Goal: Information Seeking & Learning: Learn about a topic

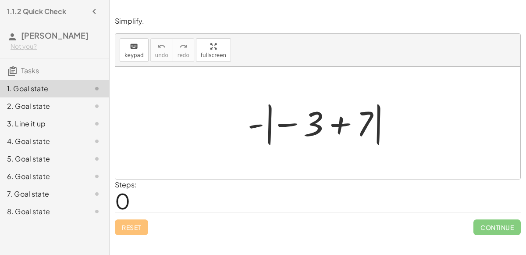
click at [337, 124] on div at bounding box center [321, 123] width 156 height 49
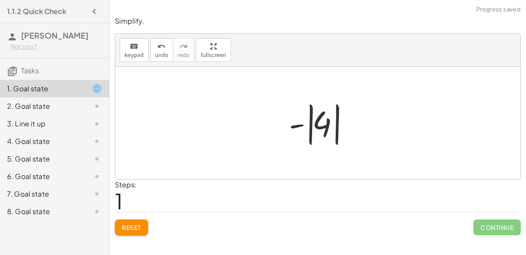
click at [310, 140] on div at bounding box center [322, 123] width 74 height 49
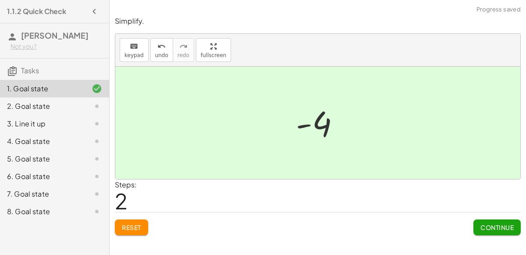
click at [490, 226] on span "Continue" at bounding box center [497, 227] width 33 height 8
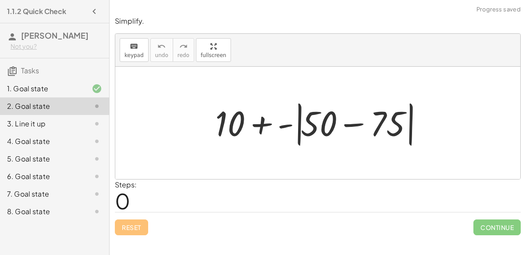
click at [354, 125] on div at bounding box center [321, 123] width 221 height 50
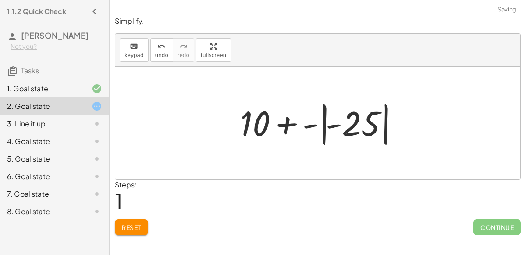
click at [323, 133] on div at bounding box center [321, 123] width 171 height 49
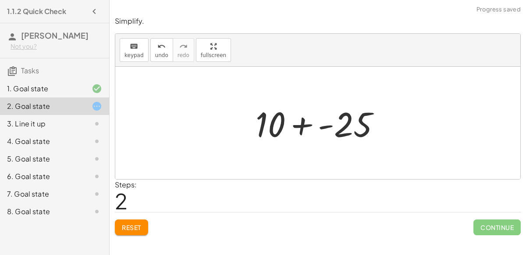
click at [303, 125] on div at bounding box center [321, 122] width 141 height 45
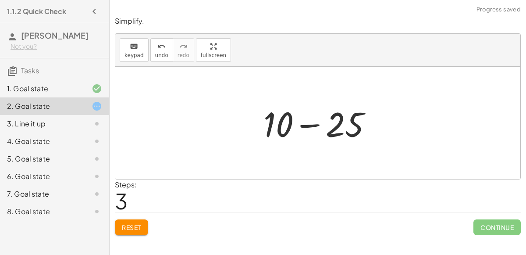
click at [315, 125] on div at bounding box center [321, 122] width 125 height 45
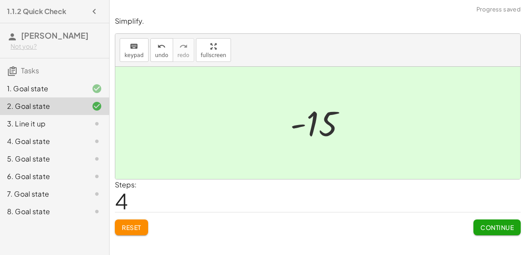
click at [498, 226] on span "Continue" at bounding box center [497, 227] width 33 height 8
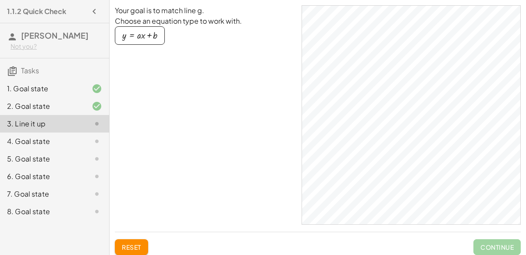
click at [153, 37] on div "button" at bounding box center [139, 36] width 35 height 10
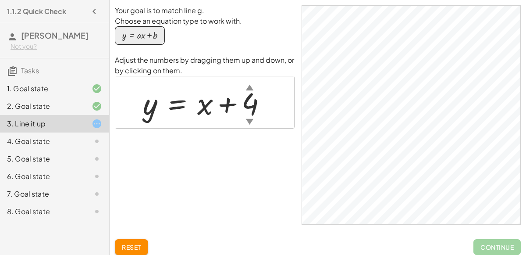
click at [250, 93] on div at bounding box center [208, 102] width 139 height 40
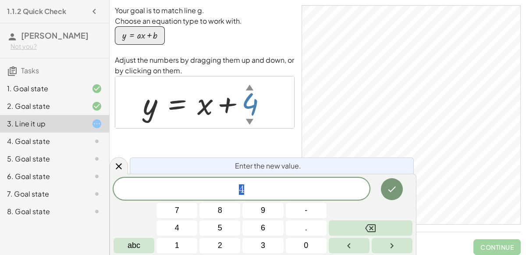
click at [243, 135] on div "Your goal is to match line g. Choose an equation type to work with. y = + · a ·…" at bounding box center [205, 114] width 180 height 219
click at [261, 139] on div "Your goal is to match line g. Choose an equation type to work with. y = + · a ·…" at bounding box center [205, 114] width 180 height 219
click at [149, 110] on div at bounding box center [208, 102] width 139 height 40
click at [386, 189] on button "Done" at bounding box center [392, 189] width 22 height 22
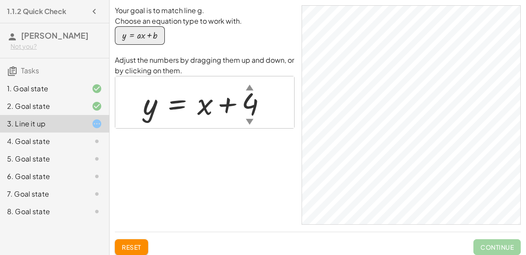
click at [247, 118] on div "▼" at bounding box center [249, 121] width 7 height 11
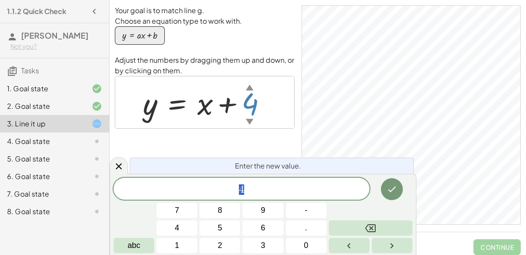
click at [247, 118] on div "▼" at bounding box center [249, 121] width 7 height 11
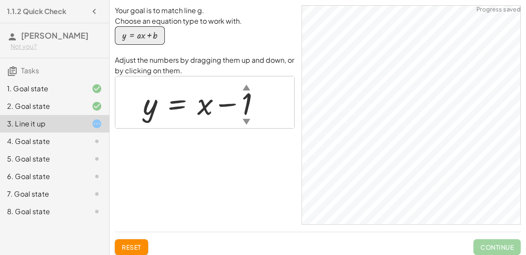
click at [246, 90] on div "▲" at bounding box center [246, 87] width 7 height 11
click at [251, 99] on div at bounding box center [208, 102] width 139 height 40
click at [199, 110] on div at bounding box center [209, 102] width 140 height 40
click at [249, 88] on div "▲" at bounding box center [249, 87] width 7 height 11
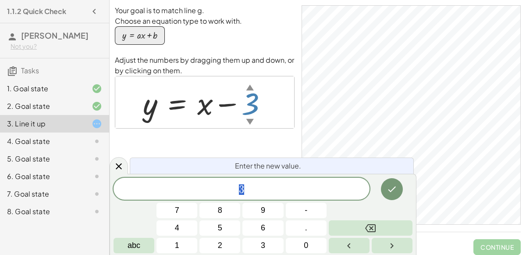
click at [249, 88] on div "▲" at bounding box center [249, 87] width 7 height 11
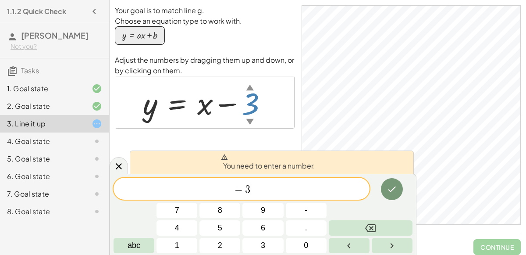
click at [317, 187] on span "= 3 ​" at bounding box center [242, 189] width 256 height 12
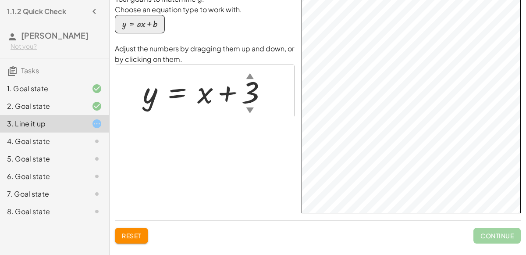
scroll to position [12, 0]
click at [250, 77] on div "▲" at bounding box center [249, 75] width 7 height 11
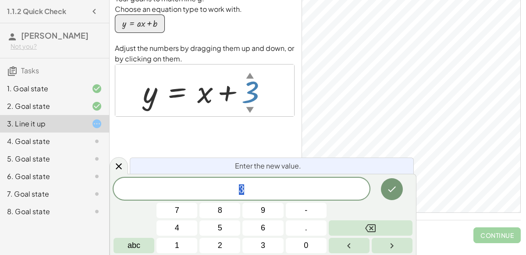
drag, startPoint x: 253, startPoint y: 100, endPoint x: 254, endPoint y: 59, distance: 41.2
click at [254, 59] on div "Adjust the numbers by dragging them up and down, or by clicking on them. y = + …" at bounding box center [205, 80] width 180 height 74
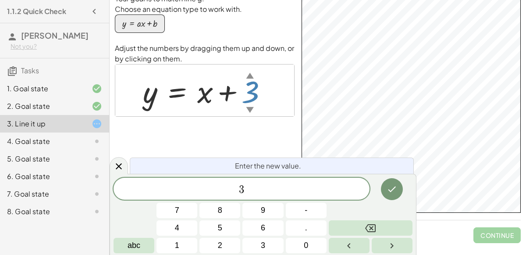
click at [286, 186] on span "3" at bounding box center [242, 189] width 256 height 12
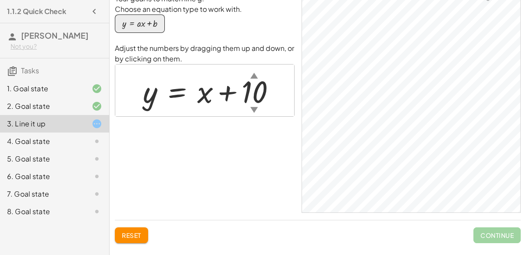
click at [263, 94] on div at bounding box center [213, 91] width 149 height 40
click at [249, 85] on div at bounding box center [208, 91] width 138 height 40
click at [218, 95] on div at bounding box center [208, 91] width 139 height 40
click at [227, 94] on div at bounding box center [208, 91] width 139 height 40
drag, startPoint x: 227, startPoint y: 91, endPoint x: 231, endPoint y: 96, distance: 5.9
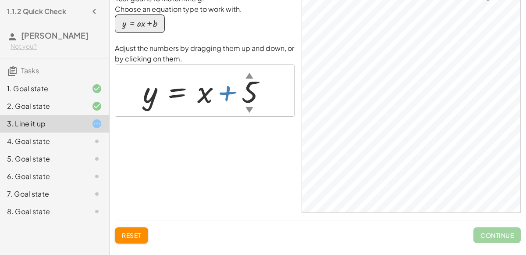
click at [231, 96] on div at bounding box center [208, 91] width 139 height 40
click at [231, 92] on div at bounding box center [208, 91] width 139 height 40
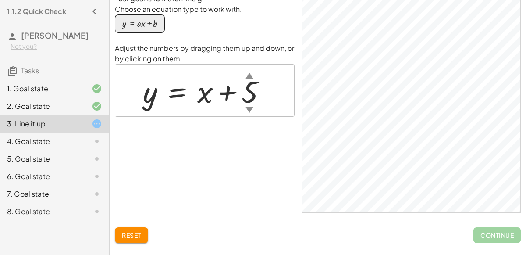
click at [231, 92] on div at bounding box center [208, 91] width 139 height 40
click at [229, 95] on div at bounding box center [208, 91] width 139 height 40
click at [226, 94] on div at bounding box center [208, 91] width 139 height 40
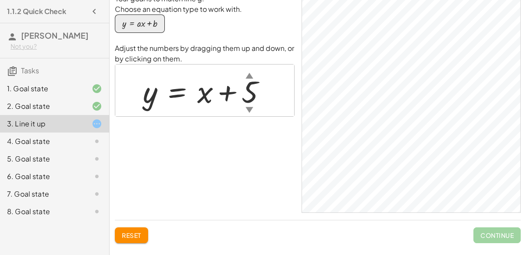
click at [246, 106] on div "▼" at bounding box center [249, 109] width 7 height 11
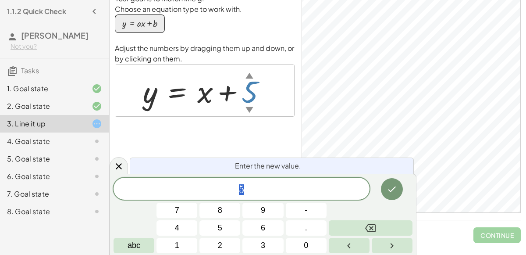
click at [345, 188] on span "5" at bounding box center [242, 189] width 256 height 12
click at [154, 102] on div at bounding box center [208, 91] width 139 height 40
click at [42, 142] on div "4. Goal state" at bounding box center [42, 141] width 71 height 11
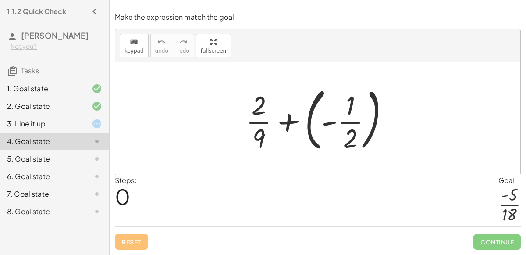
click at [339, 125] on div at bounding box center [321, 118] width 159 height 73
click at [308, 126] on div at bounding box center [321, 118] width 159 height 73
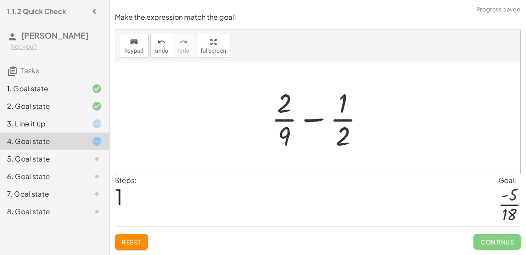
click at [307, 122] on div at bounding box center [321, 119] width 109 height 68
click at [342, 136] on div at bounding box center [321, 119] width 109 height 68
click at [280, 132] on div at bounding box center [321, 119] width 109 height 68
click at [317, 121] on div at bounding box center [321, 119] width 109 height 68
drag, startPoint x: 282, startPoint y: 110, endPoint x: 282, endPoint y: 139, distance: 29.8
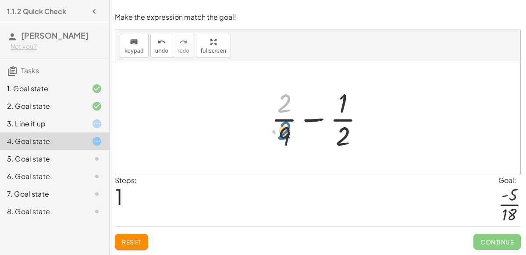
click at [282, 139] on div at bounding box center [321, 119] width 109 height 68
drag, startPoint x: 286, startPoint y: 135, endPoint x: 285, endPoint y: 117, distance: 18.0
click at [285, 117] on div at bounding box center [321, 119] width 109 height 68
drag, startPoint x: 286, startPoint y: 109, endPoint x: 374, endPoint y: 131, distance: 90.8
click at [374, 131] on div at bounding box center [321, 119] width 109 height 68
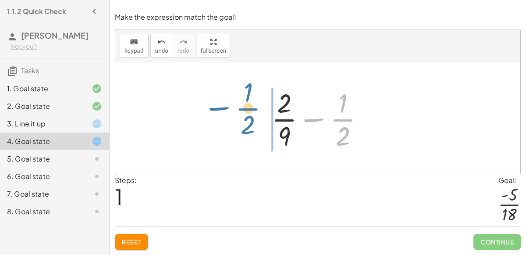
drag, startPoint x: 338, startPoint y: 120, endPoint x: 244, endPoint y: 113, distance: 94.6
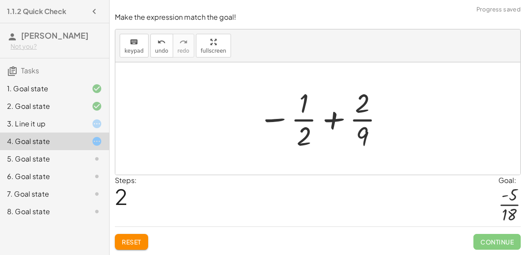
click at [331, 124] on div at bounding box center [321, 119] width 135 height 68
drag, startPoint x: 308, startPoint y: 138, endPoint x: 369, endPoint y: 107, distance: 68.2
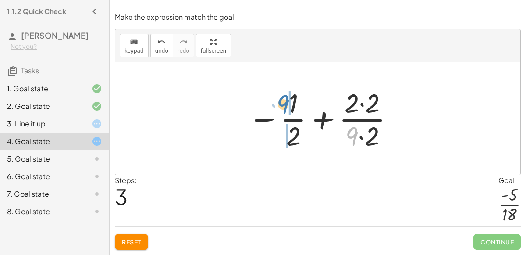
drag, startPoint x: 356, startPoint y: 138, endPoint x: 287, endPoint y: 107, distance: 75.7
click at [287, 107] on div at bounding box center [321, 119] width 156 height 68
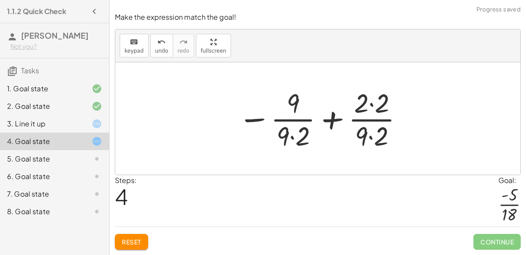
click at [333, 125] on div at bounding box center [321, 119] width 175 height 68
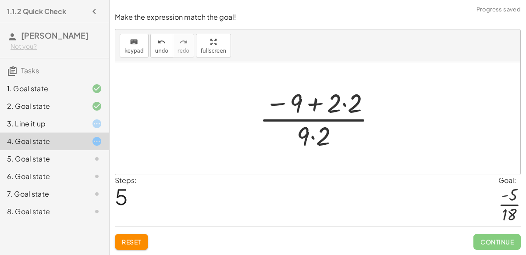
click at [313, 109] on div at bounding box center [321, 119] width 132 height 68
click at [344, 103] on div at bounding box center [321, 119] width 132 height 68
click at [321, 105] on div at bounding box center [321, 119] width 112 height 68
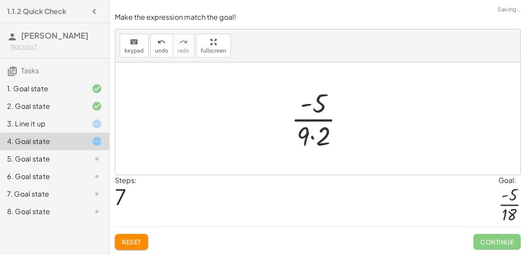
click at [312, 137] on div at bounding box center [321, 119] width 69 height 68
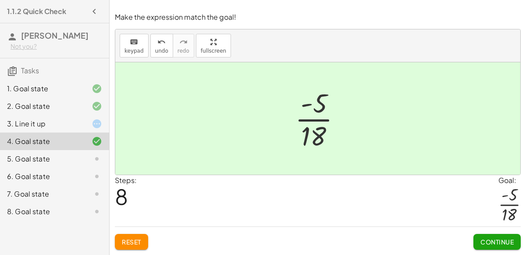
click at [488, 238] on span "Continue" at bounding box center [497, 242] width 33 height 8
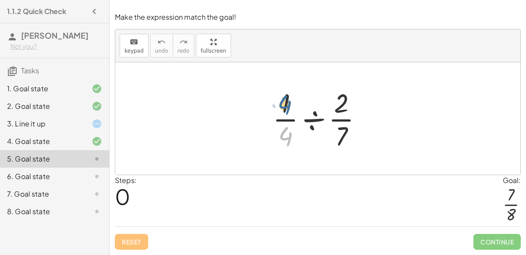
drag, startPoint x: 290, startPoint y: 138, endPoint x: 290, endPoint y: 102, distance: 36.0
click at [290, 102] on div at bounding box center [321, 119] width 106 height 68
drag, startPoint x: 342, startPoint y: 103, endPoint x: 337, endPoint y: 103, distance: 5.3
click at [337, 103] on div at bounding box center [321, 119] width 106 height 68
click at [312, 123] on div at bounding box center [321, 119] width 106 height 68
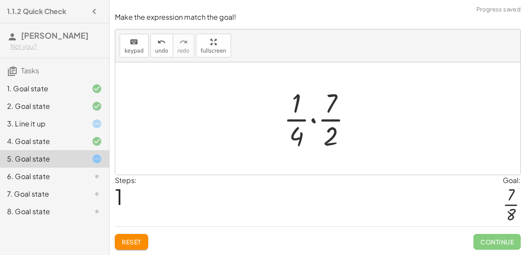
click at [312, 119] on div at bounding box center [321, 119] width 84 height 68
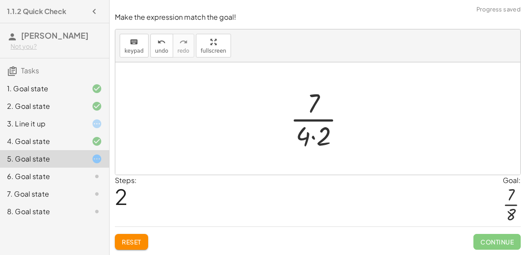
click at [311, 138] on div at bounding box center [321, 119] width 71 height 68
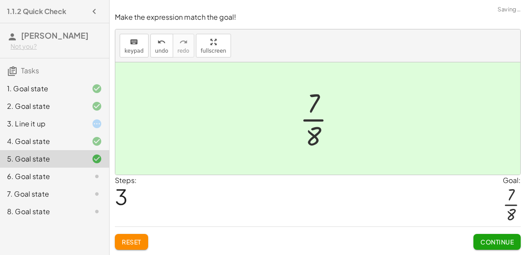
click at [493, 248] on button "Continue" at bounding box center [496, 242] width 47 height 16
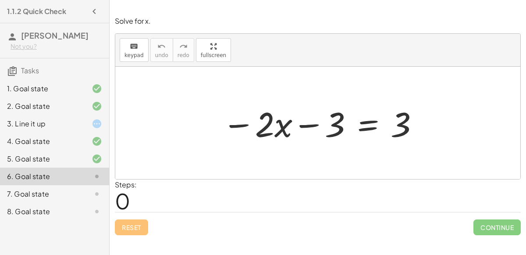
click at [313, 125] on div at bounding box center [321, 122] width 206 height 45
click at [246, 125] on div at bounding box center [321, 122] width 206 height 45
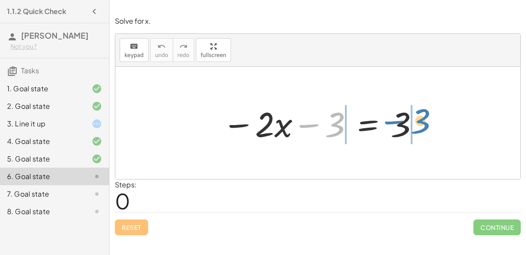
drag, startPoint x: 340, startPoint y: 126, endPoint x: 424, endPoint y: 121, distance: 84.3
click at [424, 121] on div "− 3 − · 2 · x − 3 = 3" at bounding box center [317, 123] width 217 height 50
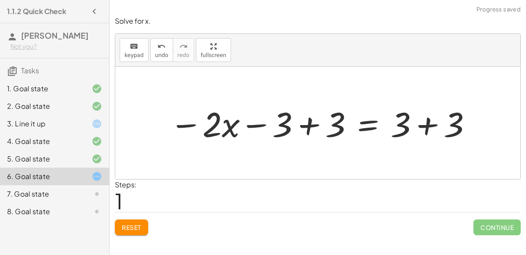
click at [307, 126] on div at bounding box center [321, 122] width 312 height 45
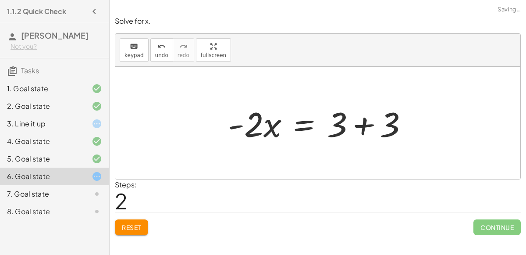
click at [360, 128] on div at bounding box center [322, 122] width 196 height 45
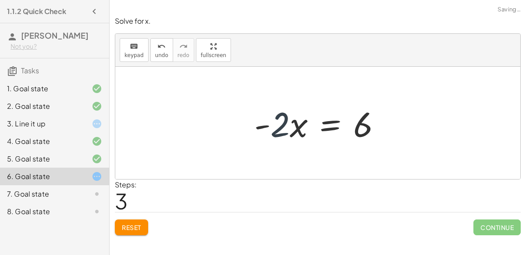
drag, startPoint x: 276, startPoint y: 131, endPoint x: 284, endPoint y: 126, distance: 8.6
click at [284, 126] on div at bounding box center [321, 122] width 142 height 45
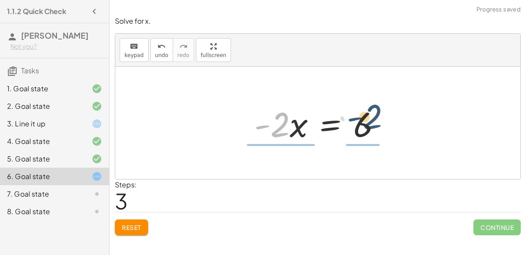
drag, startPoint x: 274, startPoint y: 131, endPoint x: 369, endPoint y: 123, distance: 94.6
click at [369, 123] on div at bounding box center [321, 122] width 142 height 45
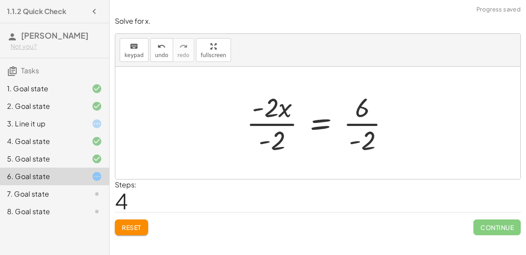
click at [278, 116] on div at bounding box center [321, 123] width 159 height 68
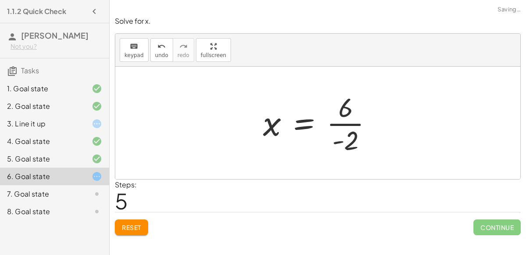
click at [341, 124] on div at bounding box center [321, 123] width 125 height 68
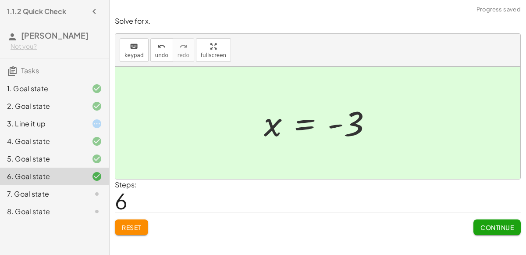
click at [482, 225] on span "Continue" at bounding box center [497, 227] width 33 height 8
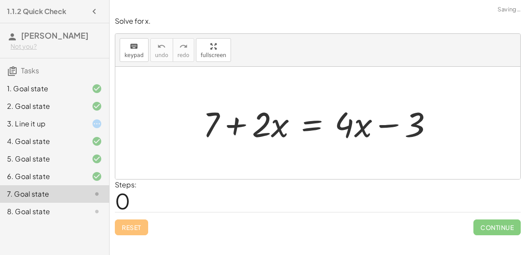
click at [228, 129] on div at bounding box center [322, 122] width 246 height 45
drag, startPoint x: 209, startPoint y: 122, endPoint x: 432, endPoint y: 134, distance: 223.9
click at [432, 134] on div at bounding box center [322, 122] width 246 height 45
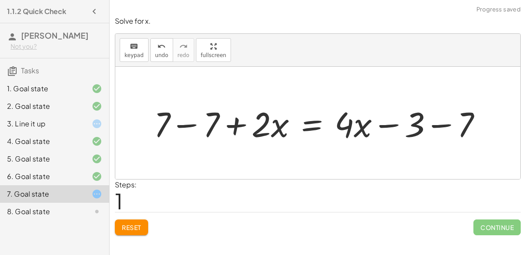
click at [193, 128] on div at bounding box center [321, 122] width 344 height 45
click at [438, 123] on div at bounding box center [370, 122] width 246 height 45
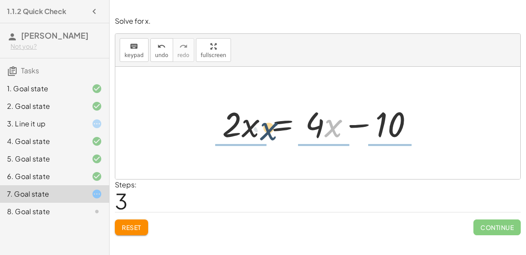
drag, startPoint x: 330, startPoint y: 132, endPoint x: 264, endPoint y: 135, distance: 65.4
click at [264, 135] on div at bounding box center [321, 122] width 206 height 45
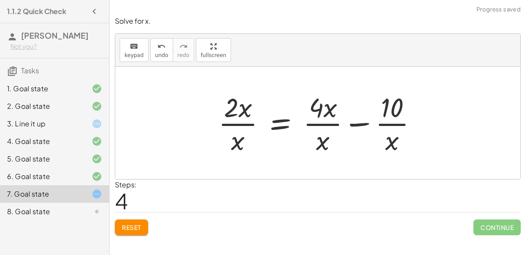
click at [322, 144] on div at bounding box center [321, 123] width 215 height 68
click at [323, 126] on div at bounding box center [321, 123] width 215 height 68
click at [398, 123] on div at bounding box center [321, 123] width 215 height 68
click at [243, 123] on div at bounding box center [321, 123] width 215 height 68
click at [162, 51] on button "undo undo" at bounding box center [161, 50] width 23 height 24
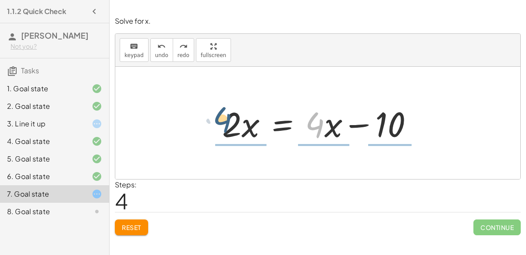
drag, startPoint x: 321, startPoint y: 133, endPoint x: 227, endPoint y: 128, distance: 93.9
click at [227, 128] on div at bounding box center [321, 122] width 206 height 45
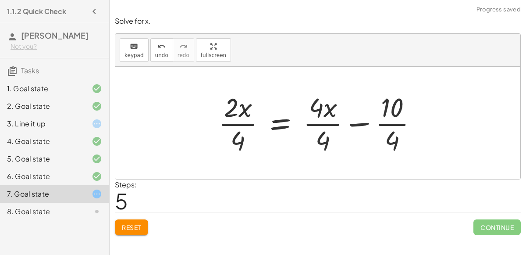
click at [392, 123] on div at bounding box center [321, 123] width 215 height 68
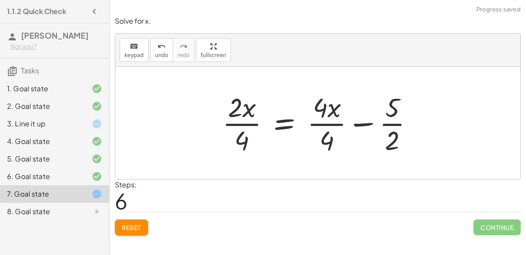
click at [332, 125] on div at bounding box center [321, 123] width 207 height 68
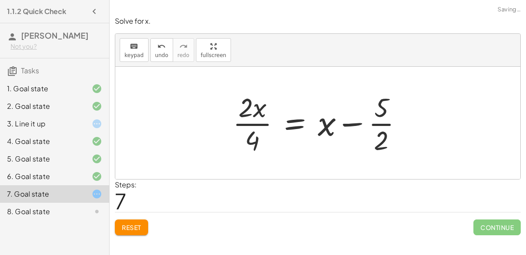
click at [245, 124] on div at bounding box center [320, 123] width 185 height 68
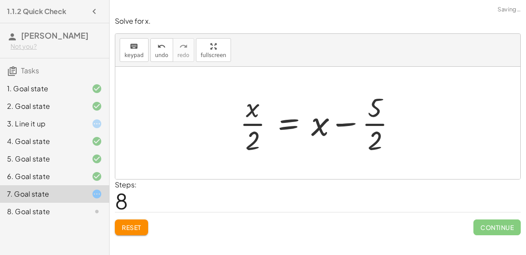
click at [350, 124] on div at bounding box center [321, 123] width 172 height 68
click at [254, 125] on div at bounding box center [321, 123] width 172 height 68
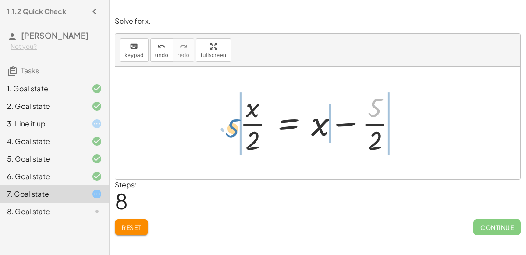
drag, startPoint x: 369, startPoint y: 106, endPoint x: 226, endPoint y: 126, distance: 144.3
click at [226, 126] on div "+ 7 + · 2 · x = + · 4 · x − 3 + 7 − 7 + · 2 · x = + · 4 · x − 3 − 7 + 0 + · 2 ·…" at bounding box center [317, 123] width 405 height 112
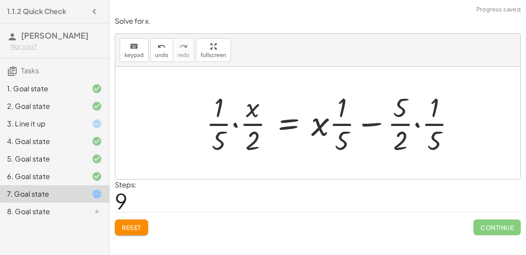
click at [215, 122] on div at bounding box center [334, 123] width 265 height 68
click at [235, 125] on div at bounding box center [334, 123] width 265 height 68
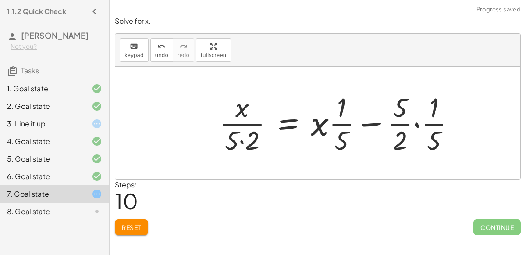
click at [241, 138] on div at bounding box center [341, 123] width 252 height 68
click at [416, 125] on div at bounding box center [347, 123] width 239 height 68
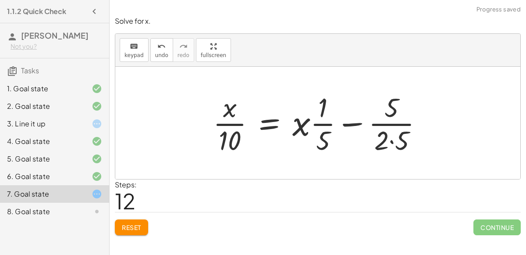
click at [395, 141] on div at bounding box center [322, 123] width 226 height 68
click at [324, 135] on div at bounding box center [315, 123] width 213 height 68
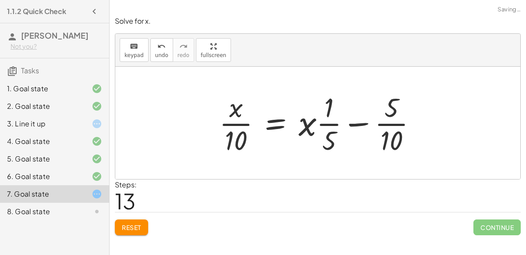
click at [328, 124] on div at bounding box center [321, 123] width 213 height 68
drag, startPoint x: 330, startPoint y: 126, endPoint x: 399, endPoint y: 122, distance: 69.0
click at [399, 122] on div at bounding box center [321, 123] width 213 height 68
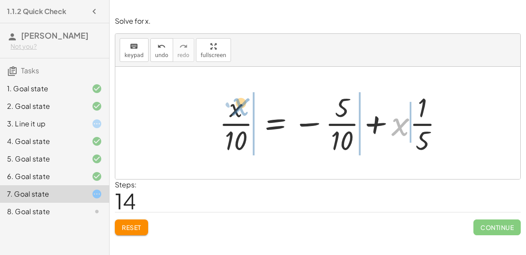
drag, startPoint x: 402, startPoint y: 129, endPoint x: 241, endPoint y: 112, distance: 161.8
click at [241, 112] on div at bounding box center [335, 123] width 240 height 68
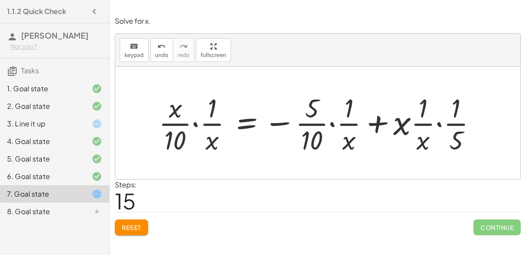
click at [135, 234] on button "Reset" at bounding box center [131, 227] width 33 height 16
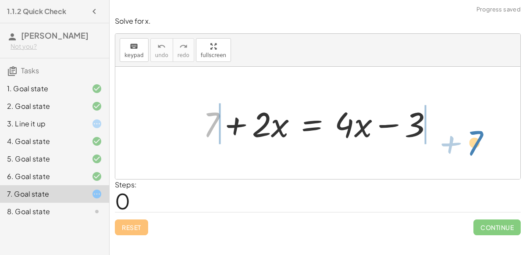
drag, startPoint x: 210, startPoint y: 125, endPoint x: 471, endPoint y: 135, distance: 261.1
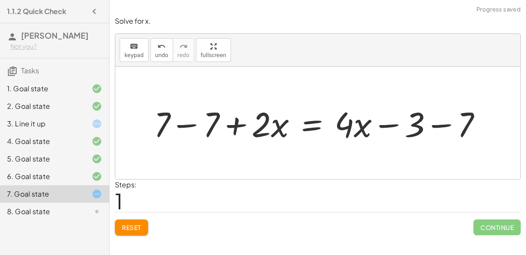
click at [442, 127] on div at bounding box center [321, 122] width 344 height 45
click at [196, 126] on div at bounding box center [301, 122] width 305 height 45
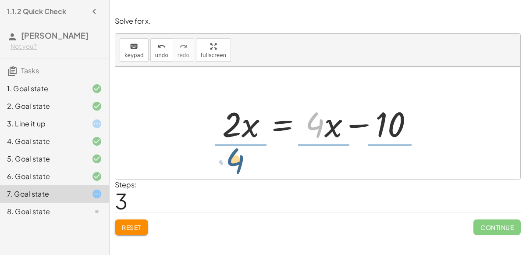
drag, startPoint x: 317, startPoint y: 131, endPoint x: 237, endPoint y: 159, distance: 84.2
click at [237, 159] on div "+ 7 + · 2 · x = + · 4 · x − 3 + 7 − 7 + · 2 · x = + · 4 · x − 3 − 7 + 7 − 7 + ·…" at bounding box center [317, 123] width 405 height 112
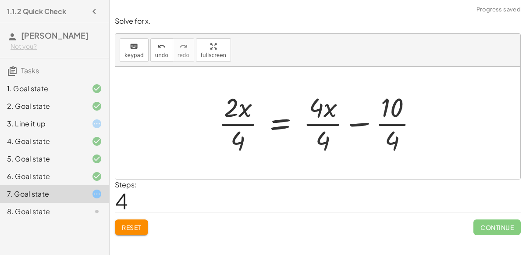
click at [398, 125] on div at bounding box center [321, 123] width 215 height 68
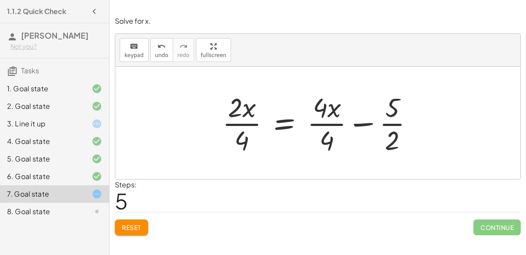
click at [357, 125] on div at bounding box center [321, 123] width 207 height 68
drag, startPoint x: 249, startPoint y: 126, endPoint x: 251, endPoint y: 136, distance: 9.9
click at [251, 136] on div at bounding box center [321, 123] width 207 height 68
click at [245, 126] on div at bounding box center [321, 123] width 207 height 68
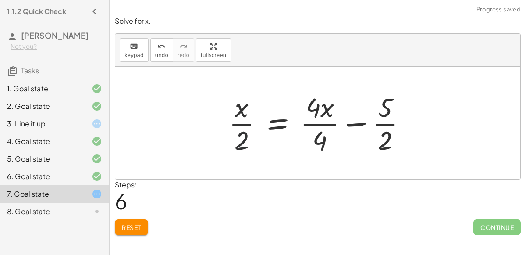
click at [244, 146] on div at bounding box center [320, 123] width 193 height 68
click at [323, 125] on div at bounding box center [320, 123] width 193 height 68
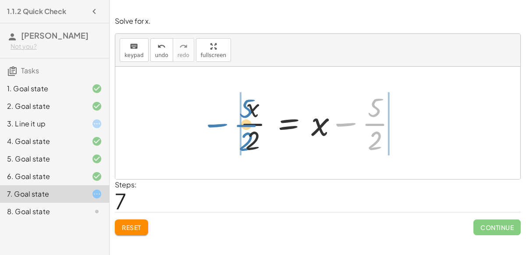
drag, startPoint x: 371, startPoint y: 128, endPoint x: 243, endPoint y: 128, distance: 128.5
click at [243, 128] on div at bounding box center [321, 123] width 172 height 68
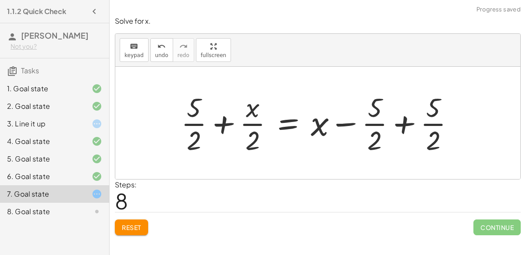
click at [399, 127] on div at bounding box center [321, 123] width 289 height 68
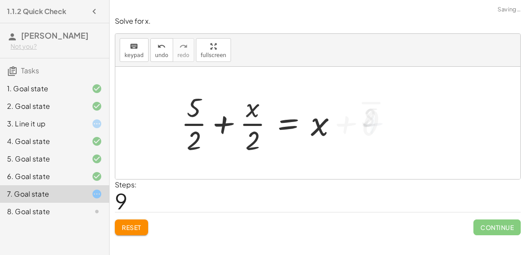
click at [218, 123] on div at bounding box center [263, 123] width 172 height 68
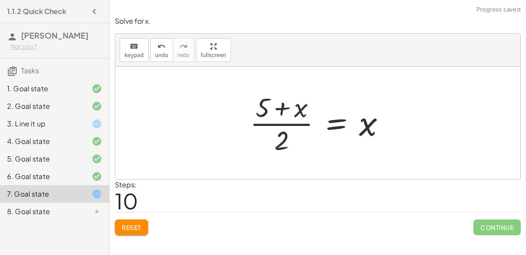
click at [277, 110] on div at bounding box center [321, 123] width 151 height 68
drag, startPoint x: 258, startPoint y: 112, endPoint x: 270, endPoint y: 133, distance: 23.5
click at [270, 133] on div at bounding box center [321, 123] width 151 height 68
click at [297, 154] on div at bounding box center [321, 123] width 151 height 68
click at [369, 132] on div at bounding box center [321, 123] width 151 height 68
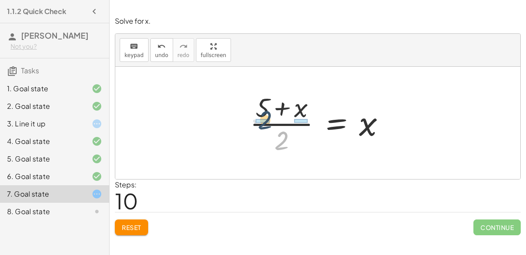
drag, startPoint x: 273, startPoint y: 151, endPoint x: 262, endPoint y: 122, distance: 30.9
click at [262, 122] on div at bounding box center [321, 123] width 151 height 68
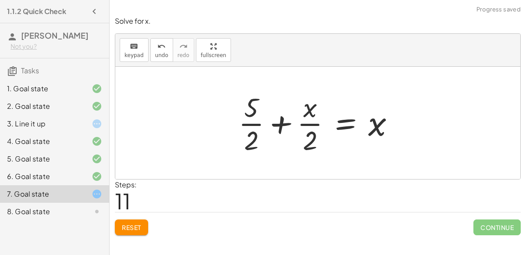
click at [271, 123] on div at bounding box center [320, 123] width 172 height 68
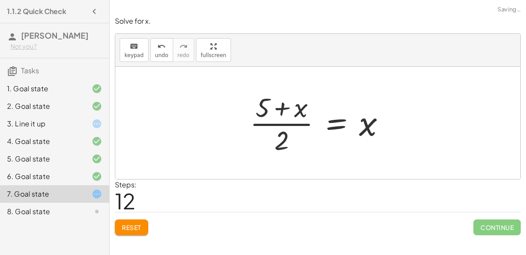
drag, startPoint x: 284, startPoint y: 139, endPoint x: 281, endPoint y: 133, distance: 6.7
click at [281, 133] on div at bounding box center [321, 123] width 151 height 68
drag, startPoint x: 281, startPoint y: 133, endPoint x: 302, endPoint y: 108, distance: 32.1
click at [302, 108] on div at bounding box center [321, 123] width 151 height 68
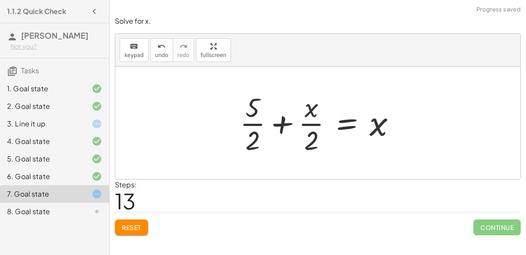
click at [283, 123] on div at bounding box center [321, 123] width 172 height 68
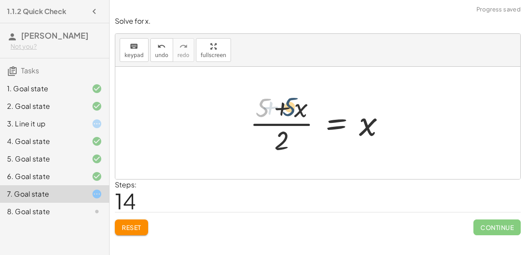
drag, startPoint x: 263, startPoint y: 114, endPoint x: 295, endPoint y: 115, distance: 31.1
click at [295, 115] on div at bounding box center [321, 123] width 151 height 68
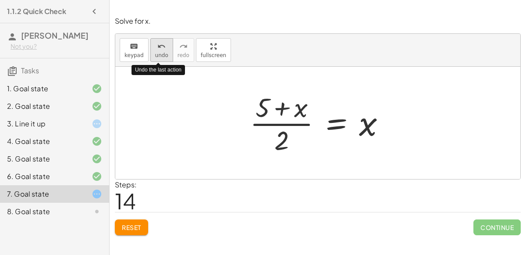
click at [155, 43] on div "undo" at bounding box center [161, 46] width 13 height 11
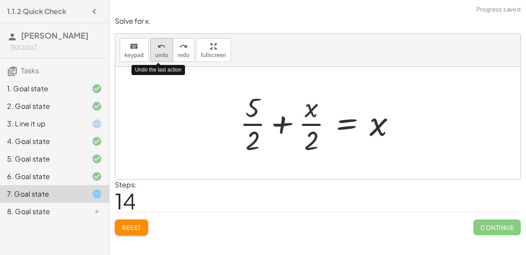
click at [155, 43] on div "undo" at bounding box center [161, 46] width 13 height 11
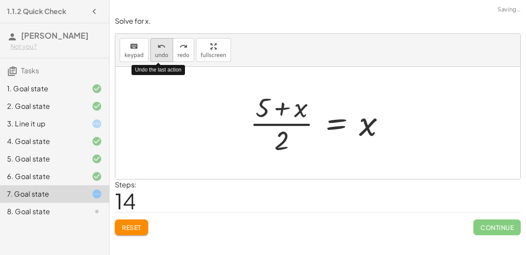
click at [155, 43] on div "undo" at bounding box center [161, 46] width 13 height 11
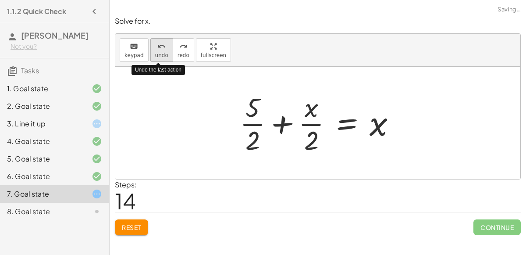
click at [155, 43] on div "undo" at bounding box center [161, 46] width 13 height 11
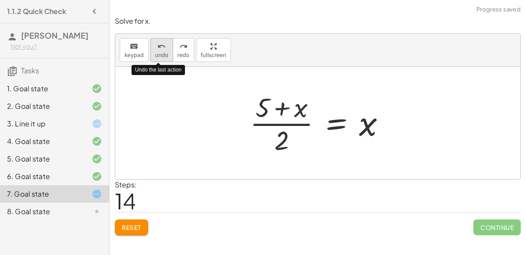
click at [155, 43] on div "undo" at bounding box center [161, 46] width 13 height 11
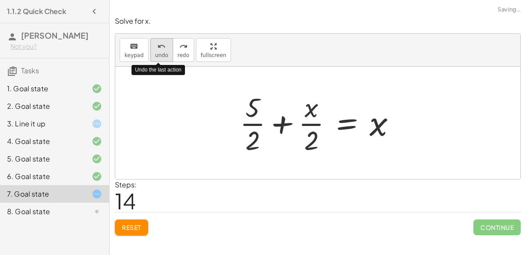
click at [155, 43] on div "undo" at bounding box center [161, 46] width 13 height 11
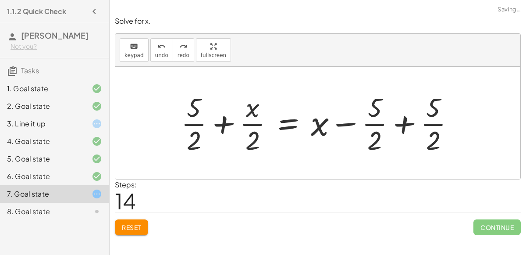
click at [410, 124] on div at bounding box center [321, 123] width 289 height 68
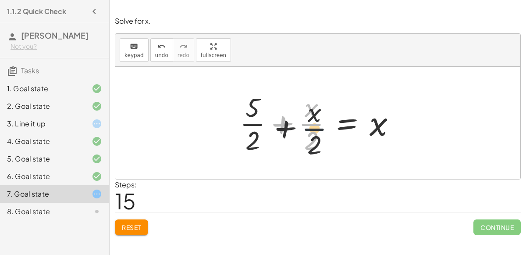
drag, startPoint x: 308, startPoint y: 116, endPoint x: 312, endPoint y: 122, distance: 7.3
click at [312, 122] on div at bounding box center [321, 123] width 172 height 68
click at [311, 132] on div at bounding box center [321, 123] width 172 height 68
click at [288, 126] on div at bounding box center [321, 123] width 172 height 68
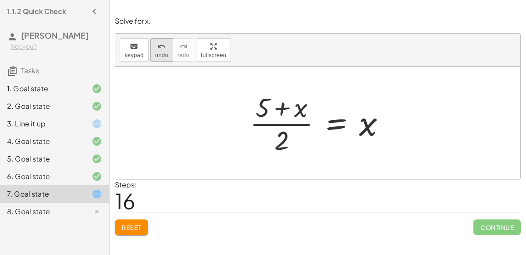
click at [155, 52] on span "undo" at bounding box center [161, 55] width 13 height 6
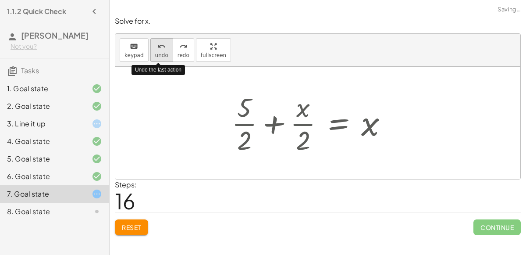
click at [155, 52] on span "undo" at bounding box center [161, 55] width 13 height 6
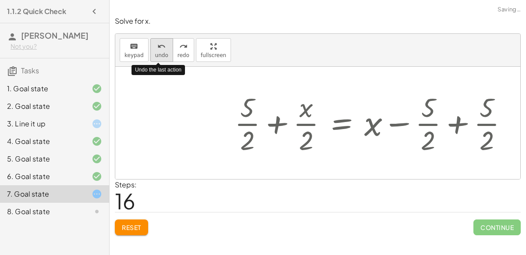
click at [155, 52] on span "undo" at bounding box center [161, 55] width 13 height 6
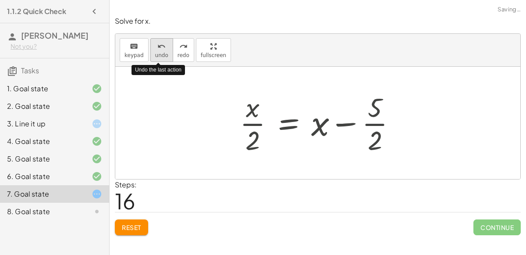
click at [155, 52] on span "undo" at bounding box center [161, 55] width 13 height 6
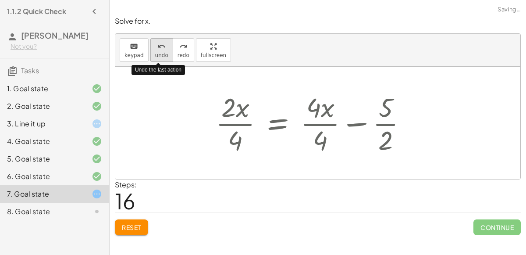
click at [155, 52] on span "undo" at bounding box center [161, 55] width 13 height 6
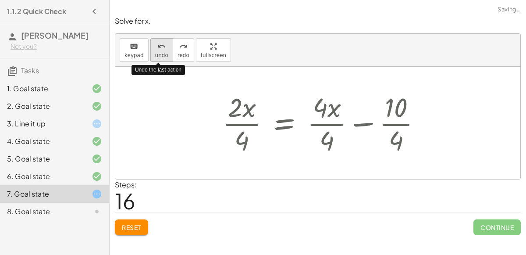
click at [155, 52] on span "undo" at bounding box center [161, 55] width 13 height 6
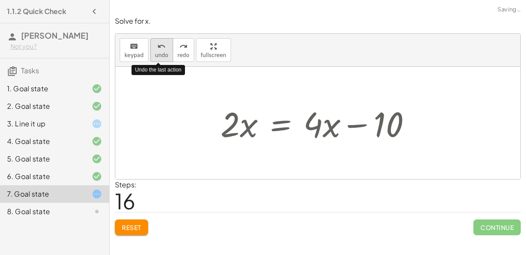
click at [155, 52] on span "undo" at bounding box center [161, 55] width 13 height 6
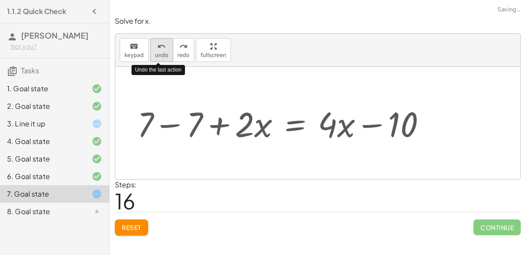
click at [155, 52] on span "undo" at bounding box center [161, 55] width 13 height 6
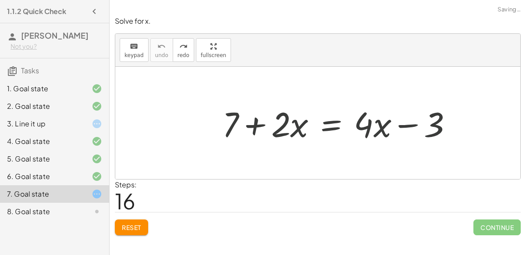
click at [134, 216] on div "Reset Continue" at bounding box center [318, 223] width 406 height 23
click at [139, 223] on span "Reset" at bounding box center [131, 227] width 19 height 8
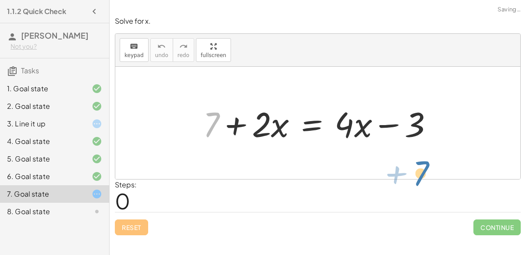
drag, startPoint x: 213, startPoint y: 124, endPoint x: 421, endPoint y: 170, distance: 213.2
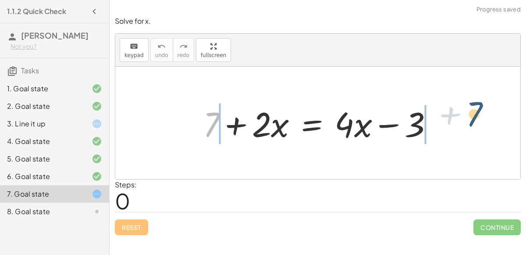
drag, startPoint x: 208, startPoint y: 119, endPoint x: 472, endPoint y: 110, distance: 263.6
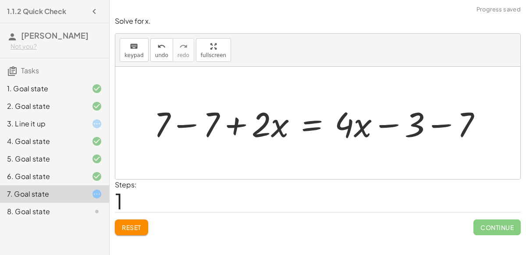
click at [438, 125] on div at bounding box center [321, 122] width 344 height 45
click at [189, 126] on div at bounding box center [301, 122] width 305 height 45
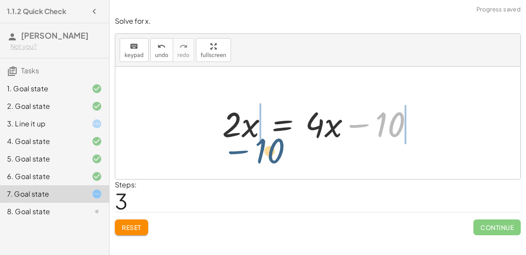
drag, startPoint x: 390, startPoint y: 125, endPoint x: 265, endPoint y: 146, distance: 127.2
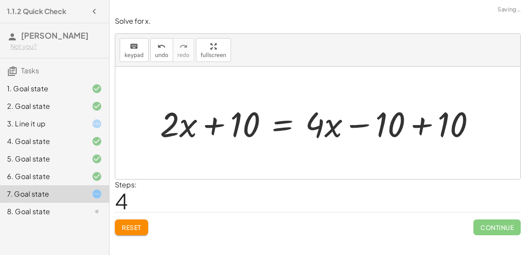
click at [423, 125] on div at bounding box center [321, 122] width 331 height 45
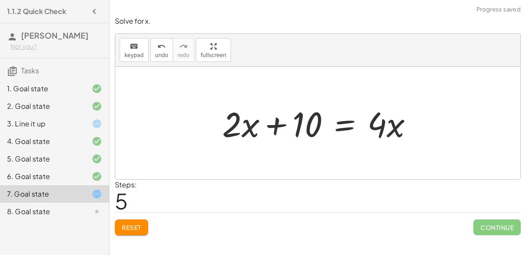
click at [269, 126] on div at bounding box center [321, 122] width 206 height 45
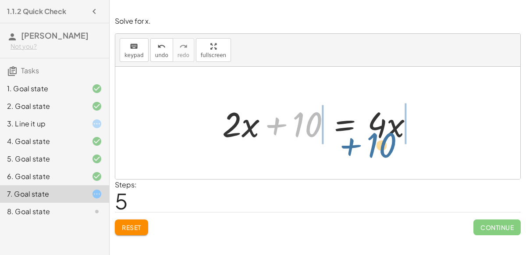
drag, startPoint x: 310, startPoint y: 127, endPoint x: 405, endPoint y: 148, distance: 96.5
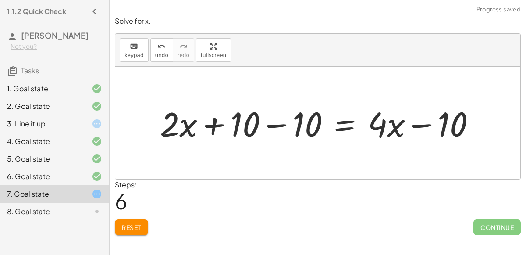
click at [225, 127] on div at bounding box center [321, 122] width 331 height 45
click at [160, 58] on button "undo undo" at bounding box center [161, 50] width 23 height 24
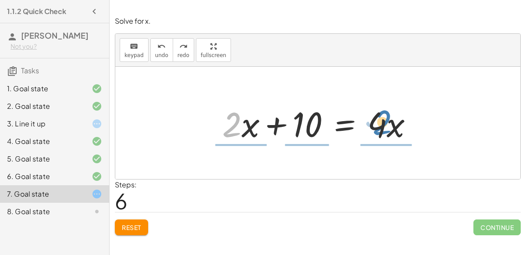
drag, startPoint x: 234, startPoint y: 127, endPoint x: 385, endPoint y: 125, distance: 151.3
click at [385, 125] on div at bounding box center [321, 122] width 206 height 45
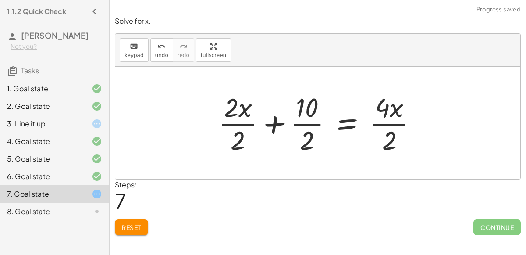
click at [308, 138] on div at bounding box center [321, 123] width 215 height 68
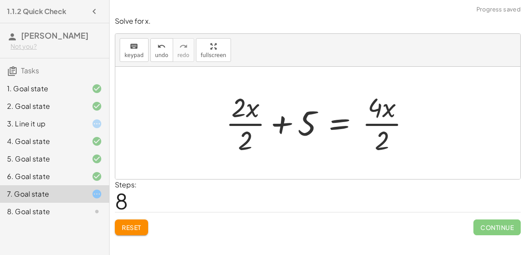
click at [384, 127] on div at bounding box center [321, 123] width 200 height 68
click at [239, 122] on div at bounding box center [320, 123] width 198 height 68
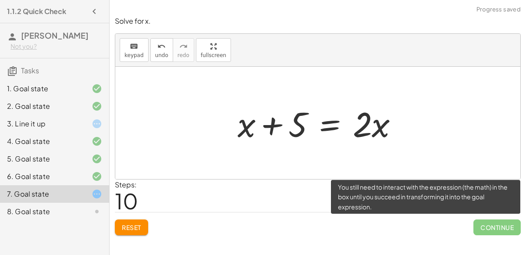
click at [495, 227] on span "Continue" at bounding box center [496, 227] width 47 height 16
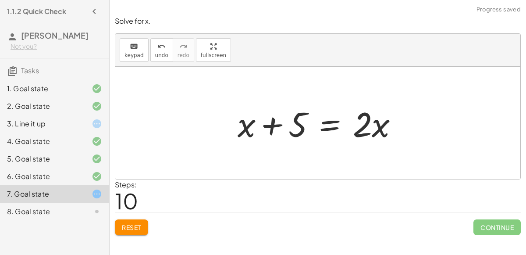
click at [277, 124] on div at bounding box center [321, 122] width 177 height 45
click at [393, 129] on div at bounding box center [321, 122] width 177 height 45
click at [242, 130] on div at bounding box center [321, 122] width 177 height 45
click at [244, 126] on div at bounding box center [321, 122] width 177 height 45
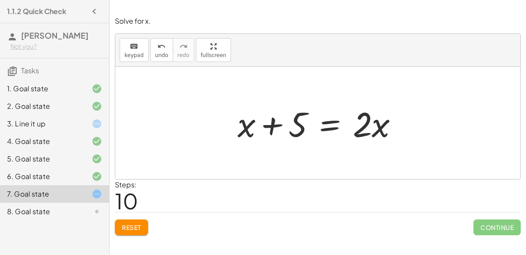
click at [244, 126] on div at bounding box center [321, 122] width 177 height 45
click at [382, 128] on div at bounding box center [321, 122] width 177 height 45
click at [264, 125] on div at bounding box center [321, 122] width 177 height 45
click at [323, 130] on div at bounding box center [321, 122] width 177 height 45
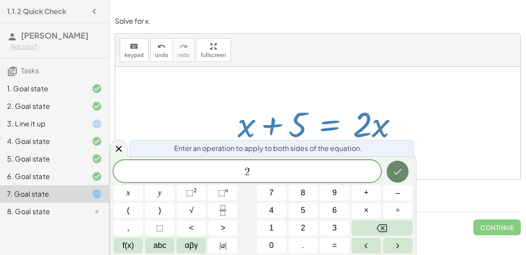
click at [395, 171] on icon "Done" at bounding box center [397, 171] width 11 height 11
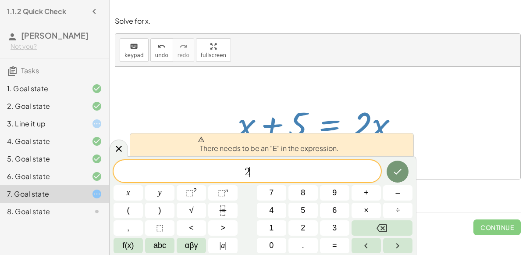
click at [366, 171] on span "2 ​" at bounding box center [247, 172] width 267 height 12
click at [234, 167] on span "2 ​" at bounding box center [247, 172] width 267 height 12
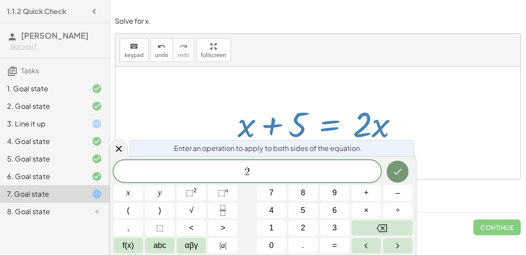
click at [260, 176] on span "​ 2" at bounding box center [247, 172] width 267 height 12
click at [115, 148] on icon at bounding box center [119, 148] width 11 height 11
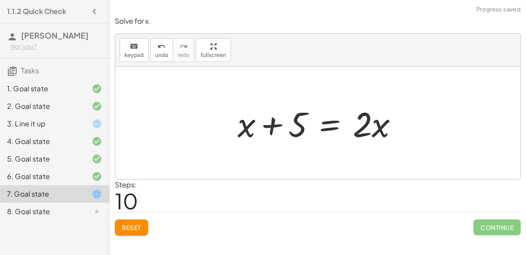
click at [271, 127] on div at bounding box center [321, 122] width 177 height 45
drag, startPoint x: 248, startPoint y: 132, endPoint x: 399, endPoint y: 122, distance: 152.1
click at [399, 122] on div at bounding box center [321, 122] width 177 height 45
click at [222, 125] on div at bounding box center [321, 122] width 278 height 45
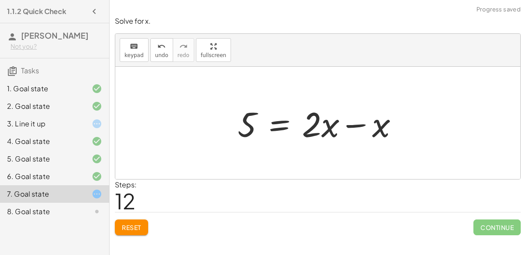
click at [363, 124] on div at bounding box center [321, 122] width 177 height 45
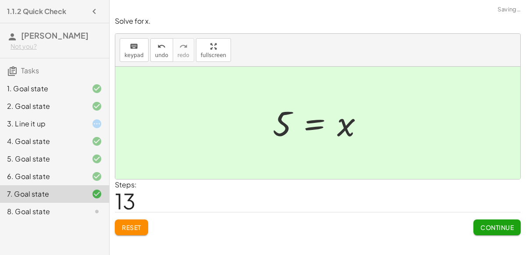
click at [489, 230] on button "Continue" at bounding box center [496, 227] width 47 height 16
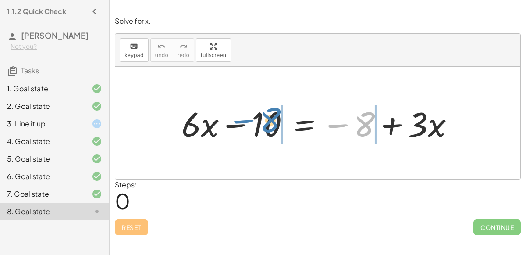
drag, startPoint x: 357, startPoint y: 127, endPoint x: 262, endPoint y: 122, distance: 95.7
click at [262, 122] on div at bounding box center [321, 122] width 288 height 45
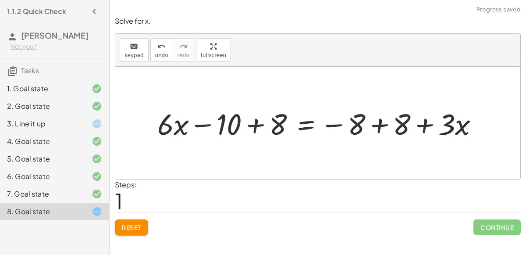
click at [375, 123] on div at bounding box center [321, 122] width 337 height 39
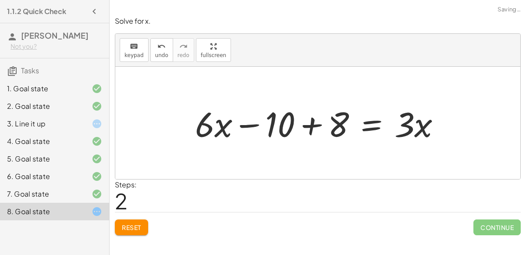
click at [316, 125] on div at bounding box center [321, 122] width 261 height 45
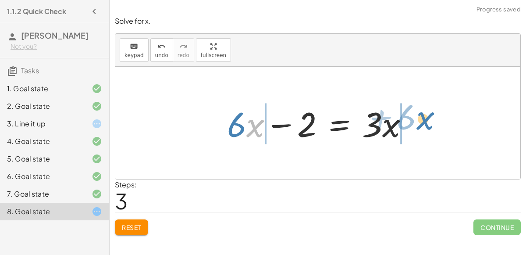
drag, startPoint x: 249, startPoint y: 129, endPoint x: 420, endPoint y: 119, distance: 171.7
click at [420, 119] on div "+ · 6 · x − 10 = − 8 + · 3 · x + · 6 · x − 10 + 8 = − 8 + 8 + · 3 · x + · 6 · x…" at bounding box center [318, 123] width 208 height 50
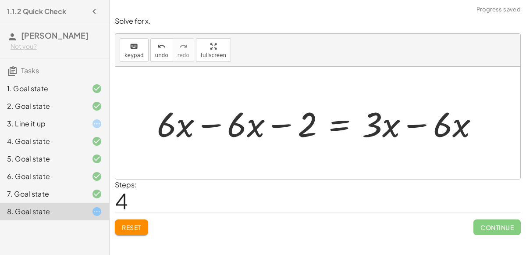
click at [402, 128] on div at bounding box center [322, 122] width 338 height 45
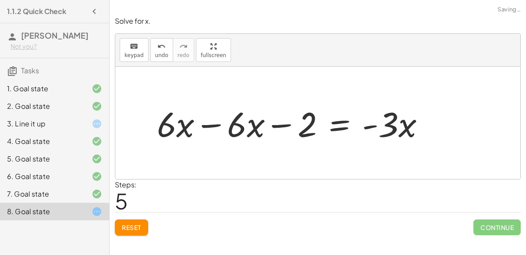
click at [206, 120] on div at bounding box center [295, 122] width 284 height 45
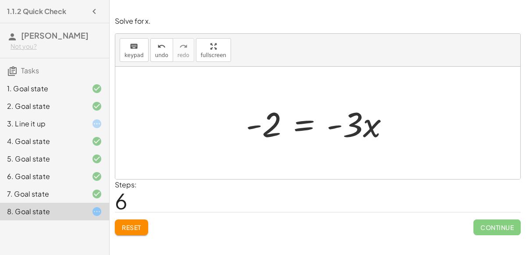
click at [259, 128] on div at bounding box center [321, 122] width 159 height 45
click at [258, 127] on div at bounding box center [321, 122] width 159 height 45
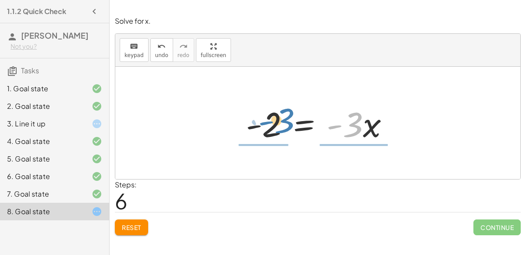
drag, startPoint x: 356, startPoint y: 130, endPoint x: 286, endPoint y: 125, distance: 69.8
click at [286, 125] on div at bounding box center [321, 122] width 159 height 45
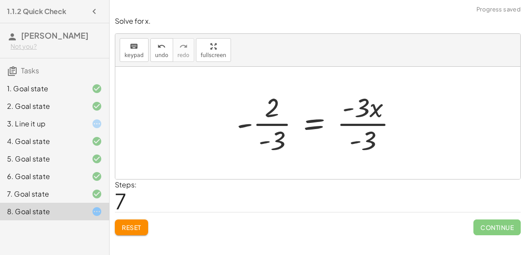
click at [264, 125] on div at bounding box center [320, 123] width 176 height 68
drag, startPoint x: 247, startPoint y: 125, endPoint x: 263, endPoint y: 112, distance: 20.3
click at [263, 112] on div at bounding box center [321, 123] width 176 height 68
click at [362, 117] on div at bounding box center [321, 123] width 176 height 68
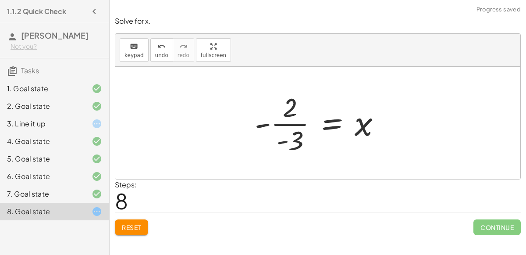
click at [281, 121] on div at bounding box center [321, 123] width 142 height 68
drag, startPoint x: 281, startPoint y: 140, endPoint x: 259, endPoint y: 128, distance: 25.5
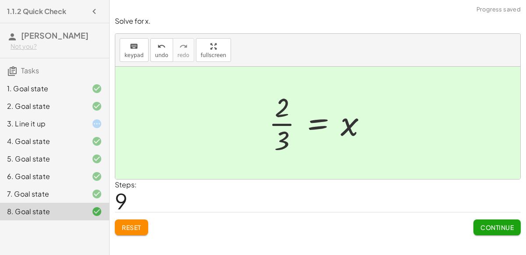
click at [501, 227] on span "Continue" at bounding box center [497, 227] width 33 height 8
